Goal: Task Accomplishment & Management: Complete application form

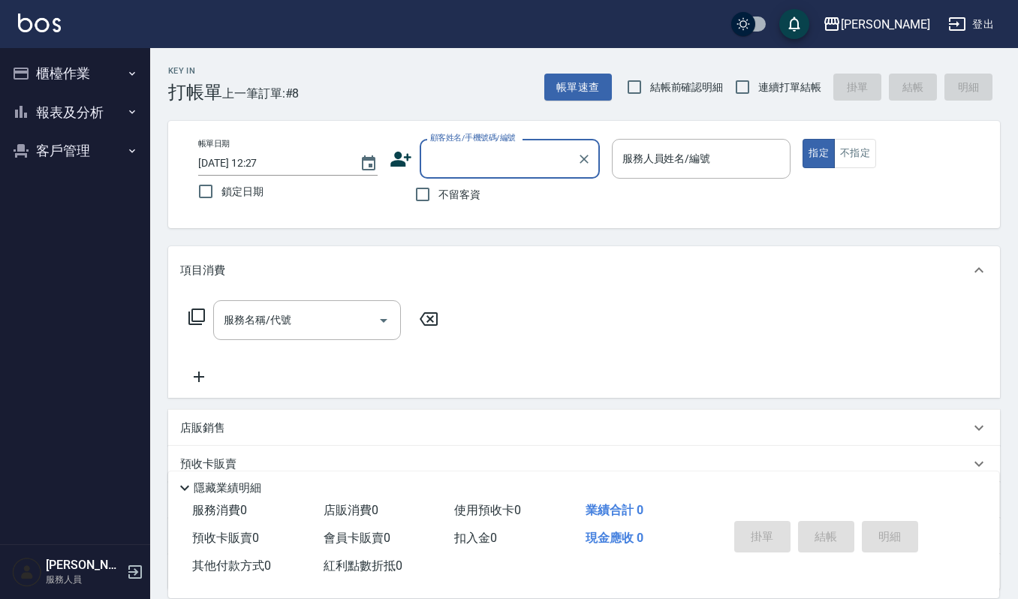
click at [484, 159] on input "顧客姓名/手機號碼/編號" at bounding box center [499, 159] width 144 height 26
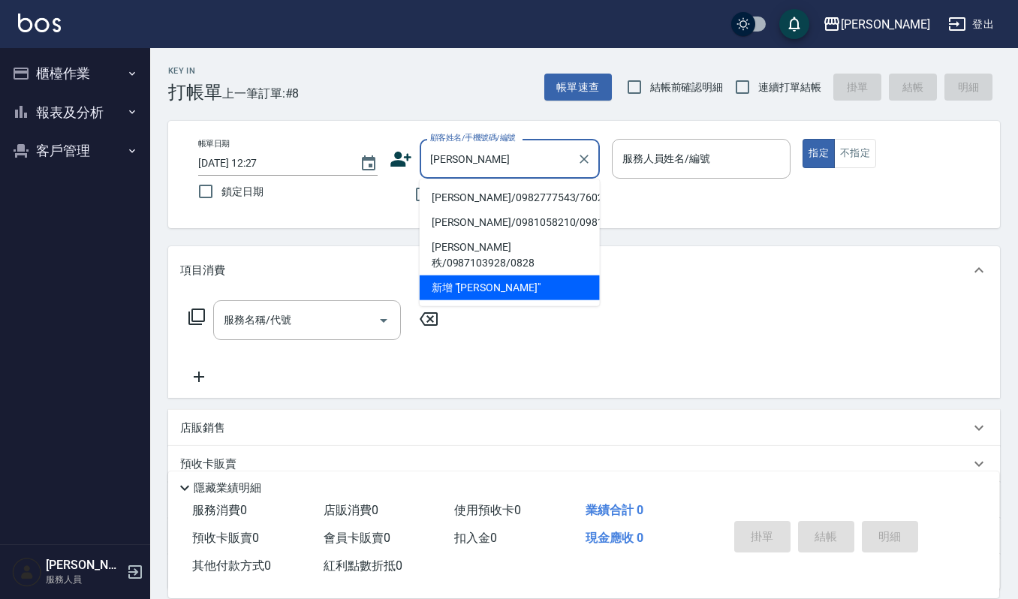
click at [473, 199] on li "謝宇/0982777543/760205" at bounding box center [510, 197] width 180 height 25
type input "謝宇/0982777543/760205"
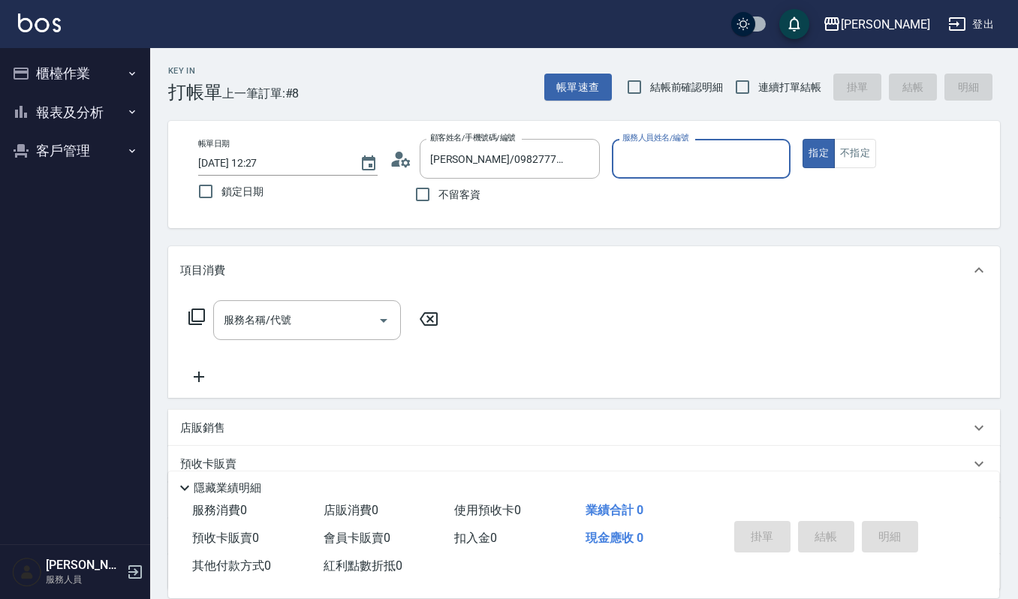
type input "吉兒-4"
click at [311, 292] on div "項目消費" at bounding box center [584, 270] width 832 height 48
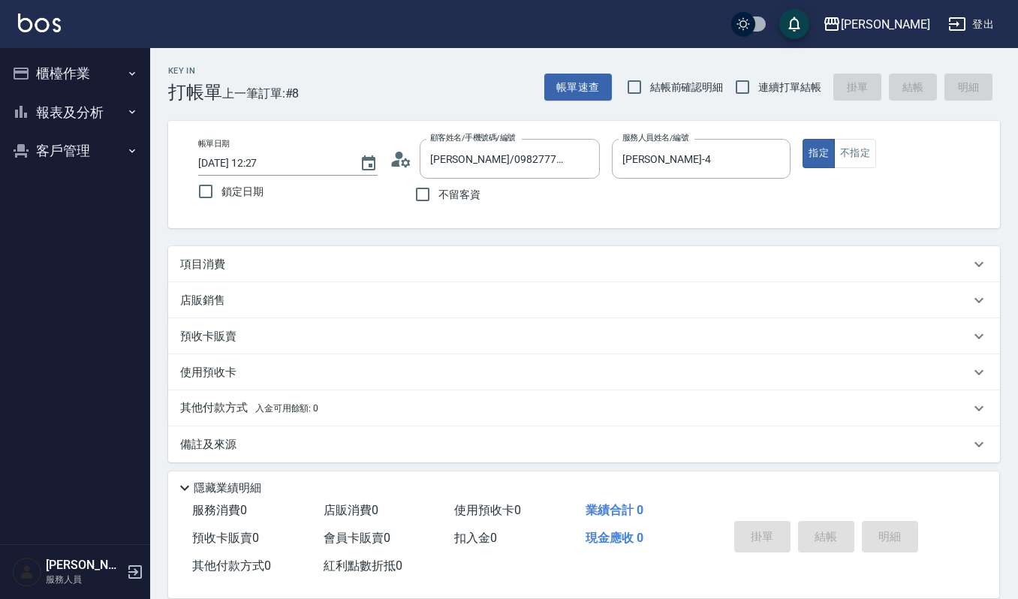
click at [307, 250] on div "項目消費" at bounding box center [584, 264] width 832 height 36
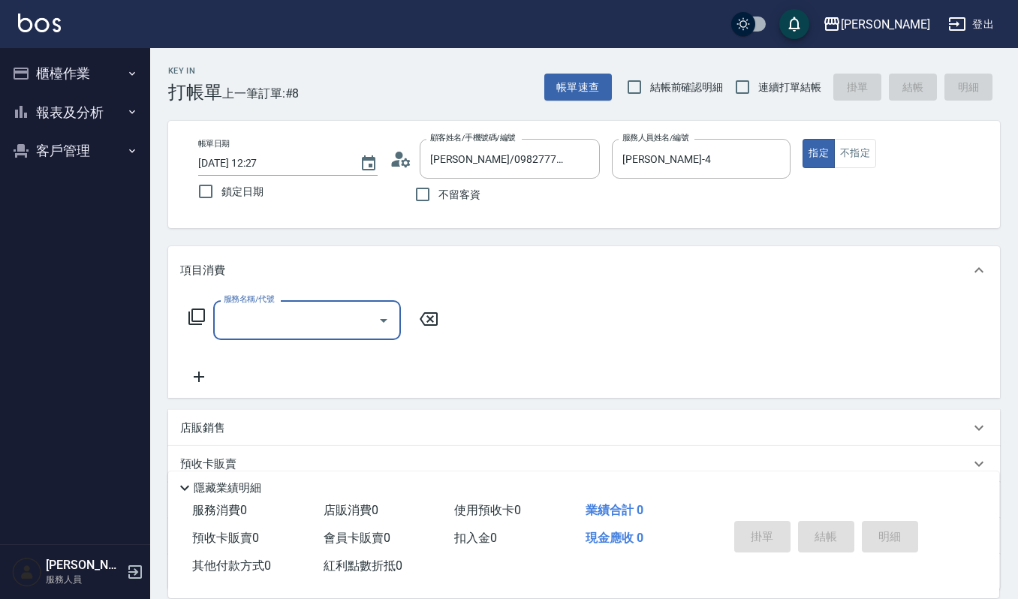
scroll to position [1, 0]
click at [284, 307] on input "服務名稱/代號" at bounding box center [296, 320] width 152 height 26
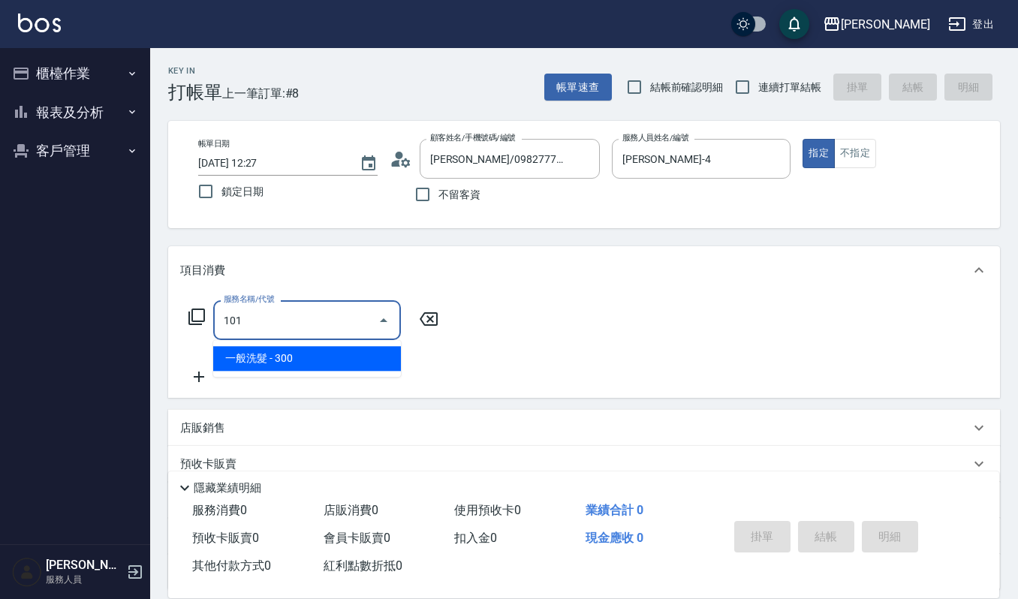
type input "一般洗髮(101)"
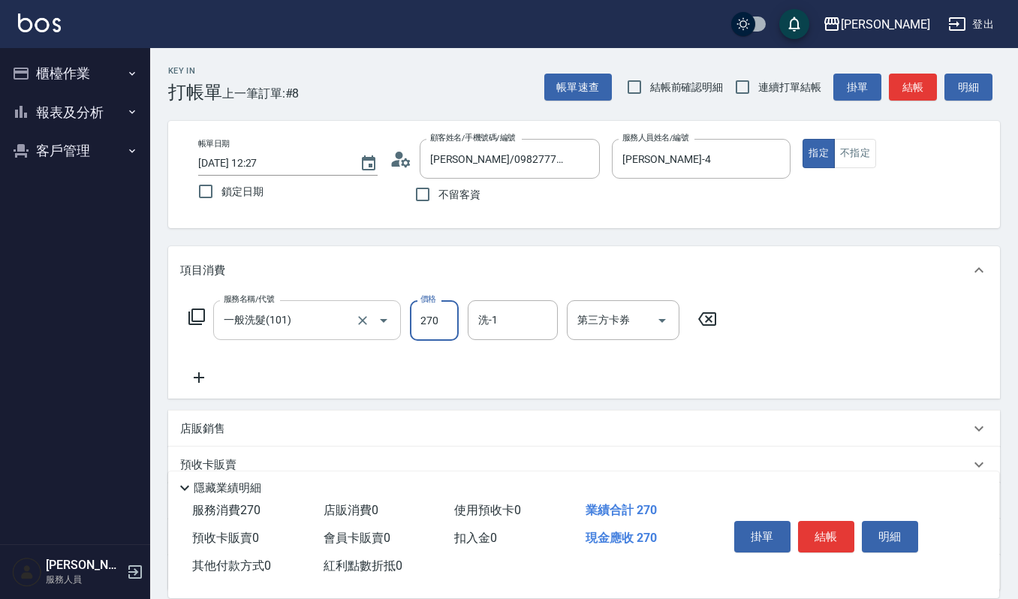
type input "270"
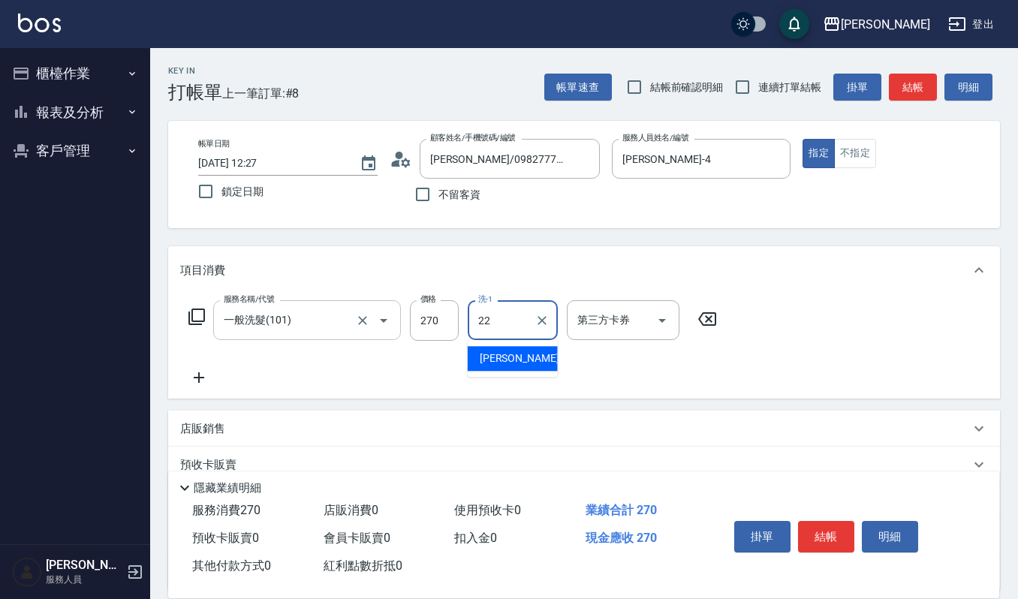
type input "宜芳-22"
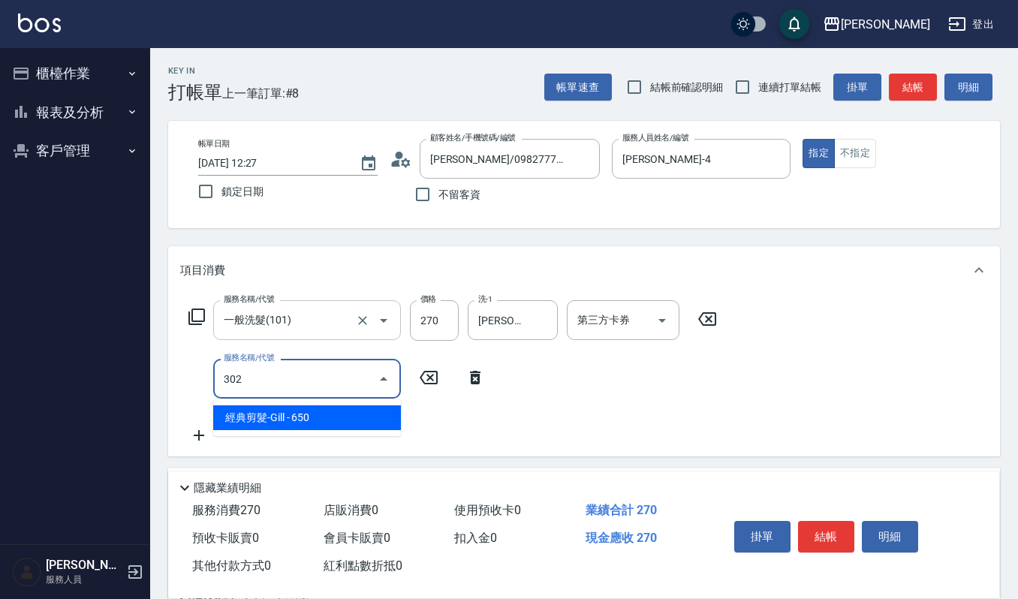
type input "經典剪髮-Gill(302)"
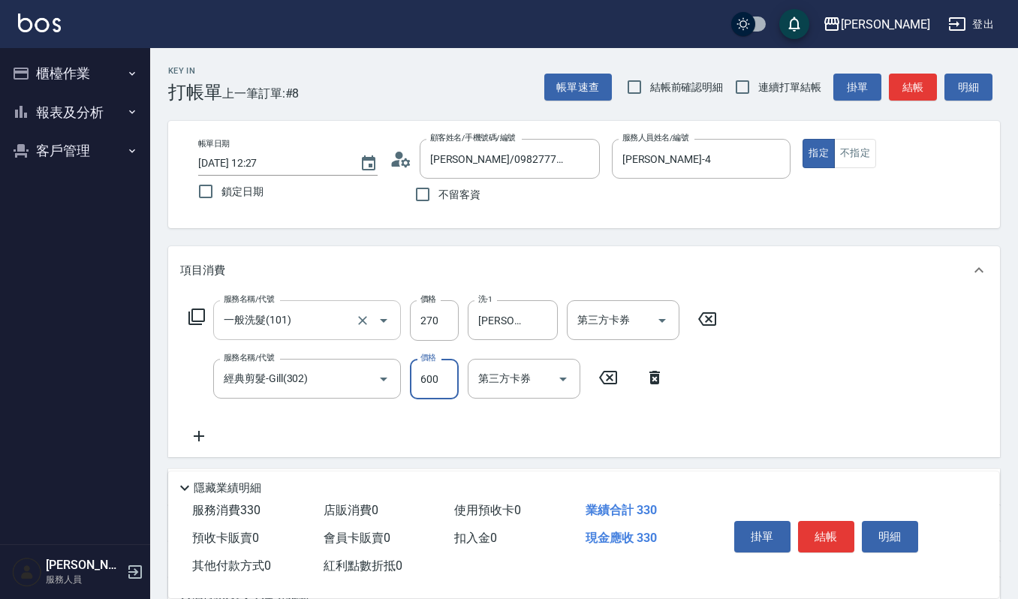
type input "600"
click at [818, 545] on button "結帳" at bounding box center [826, 537] width 56 height 32
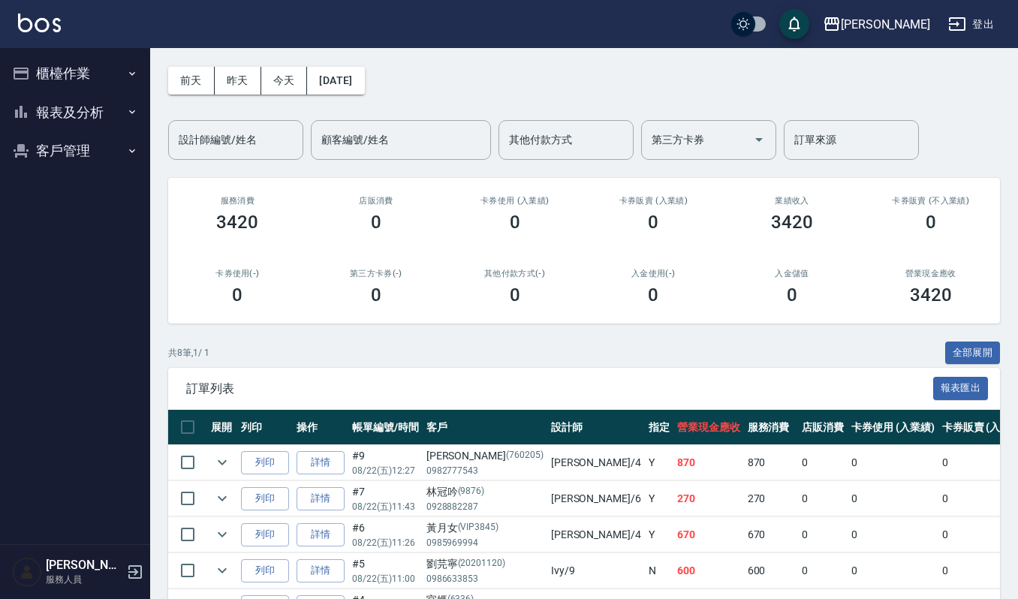
scroll to position [100, 0]
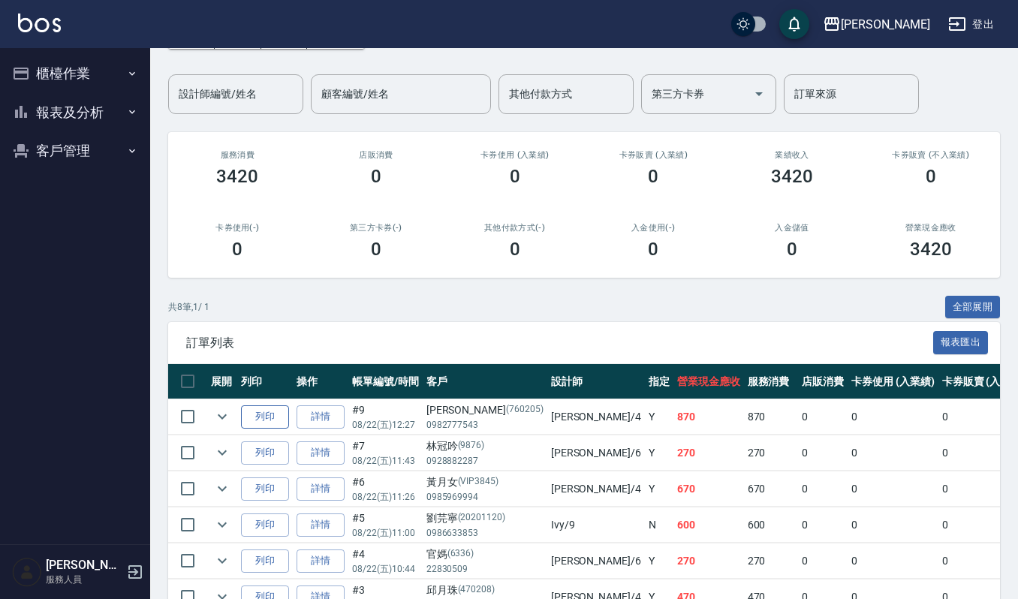
click at [264, 407] on button "列印" at bounding box center [265, 416] width 48 height 23
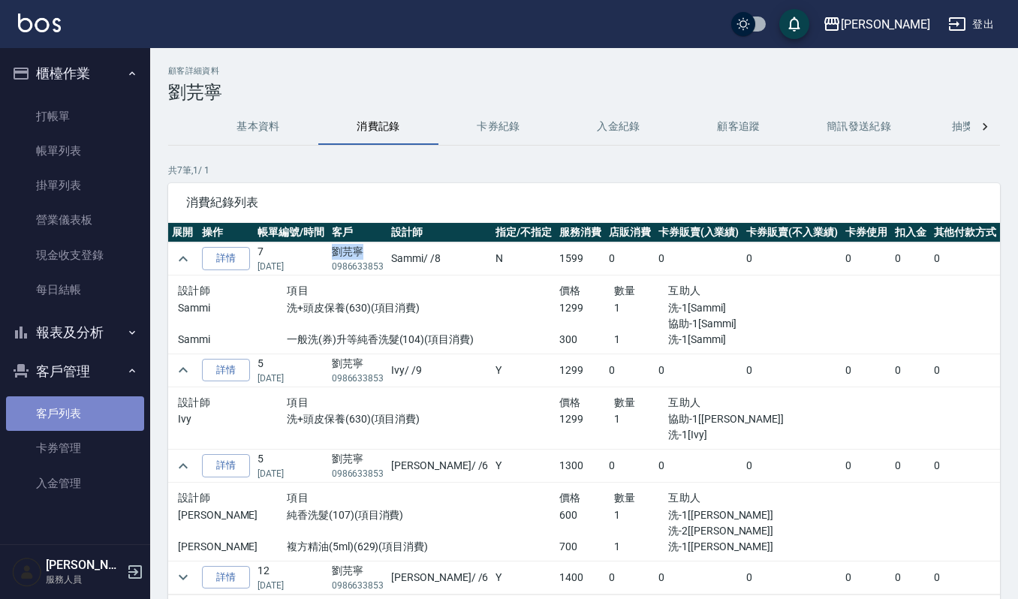
click at [54, 413] on link "客戶列表" at bounding box center [75, 413] width 138 height 35
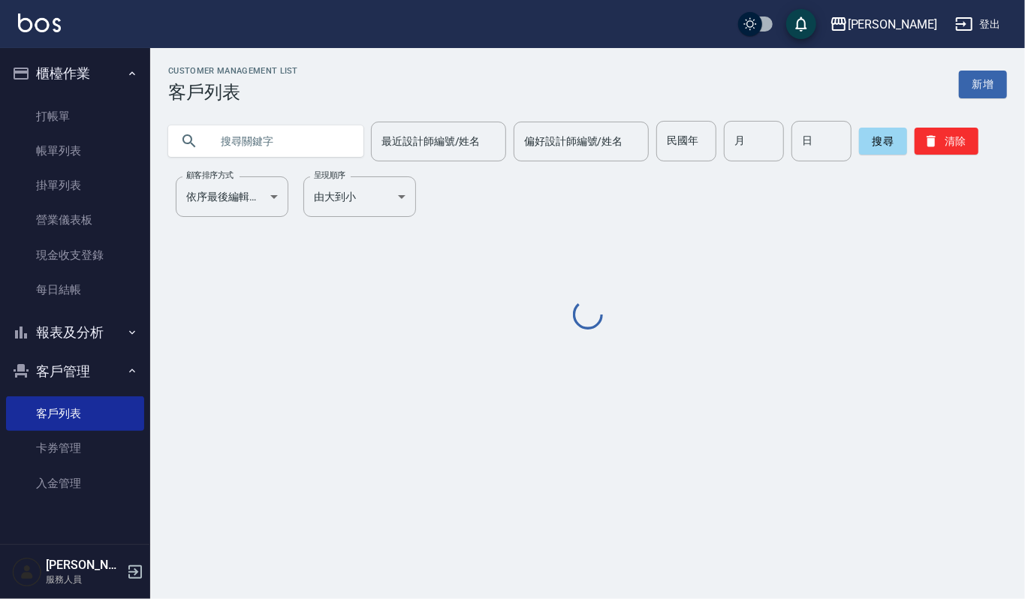
click at [282, 132] on input "text" at bounding box center [280, 141] width 141 height 41
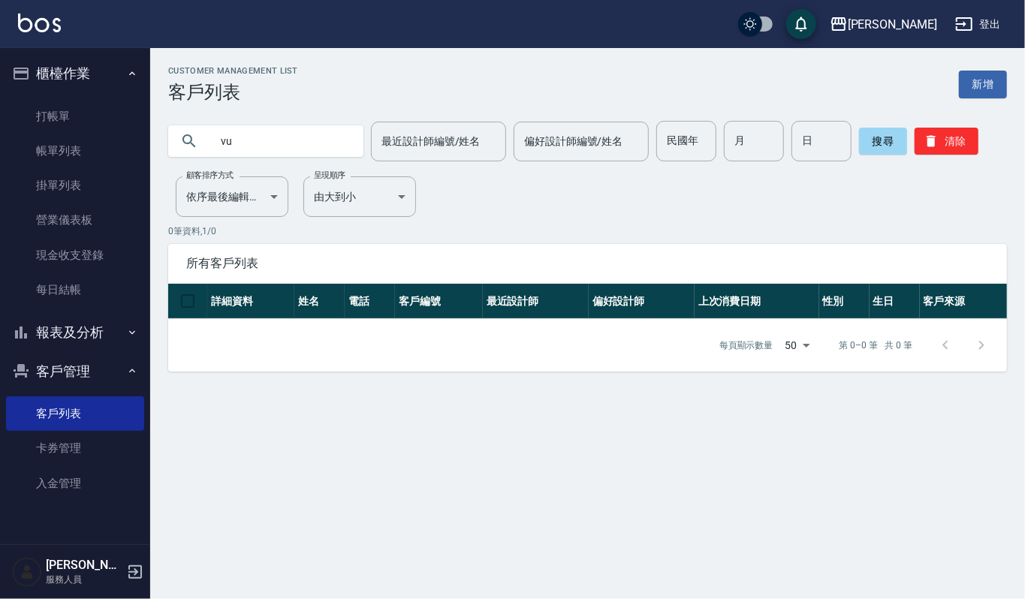
type input "v"
type input "[PERSON_NAME]"
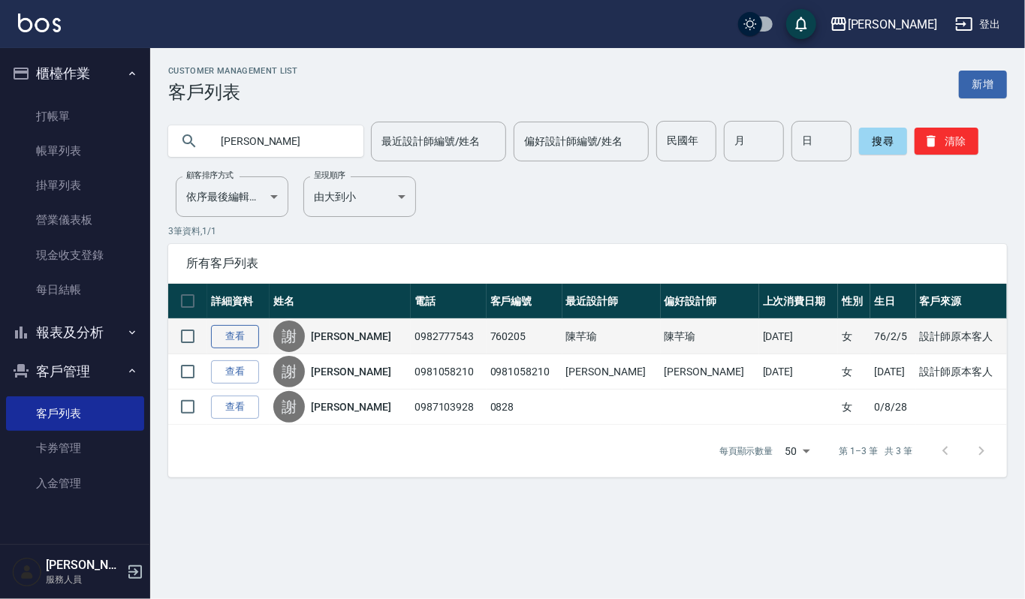
click at [233, 337] on link "查看" at bounding box center [235, 336] width 48 height 23
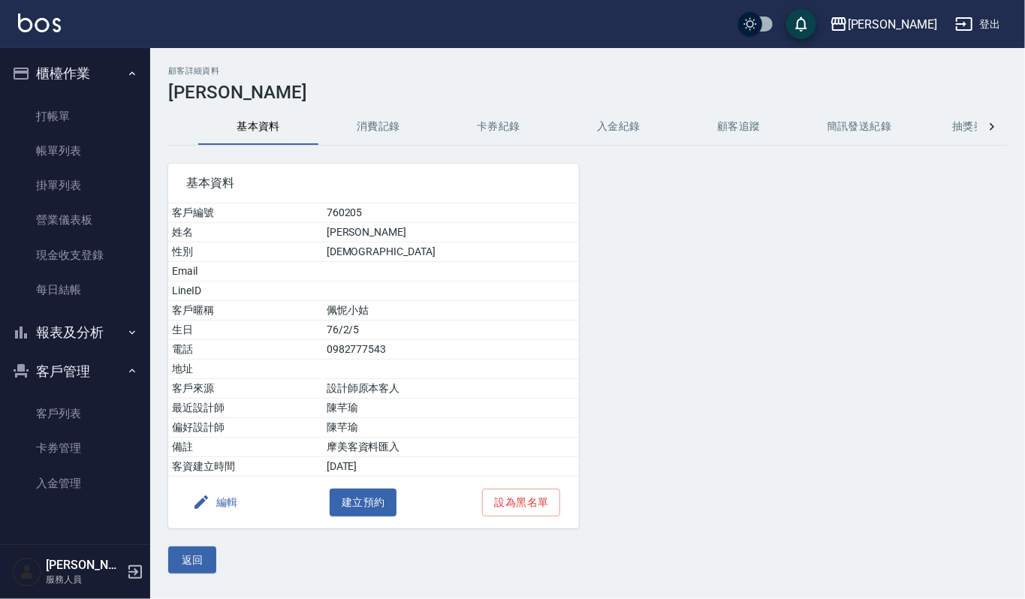
click at [398, 131] on button "消費記錄" at bounding box center [378, 127] width 120 height 36
